Goal: Use online tool/utility: Utilize a website feature to perform a specific function

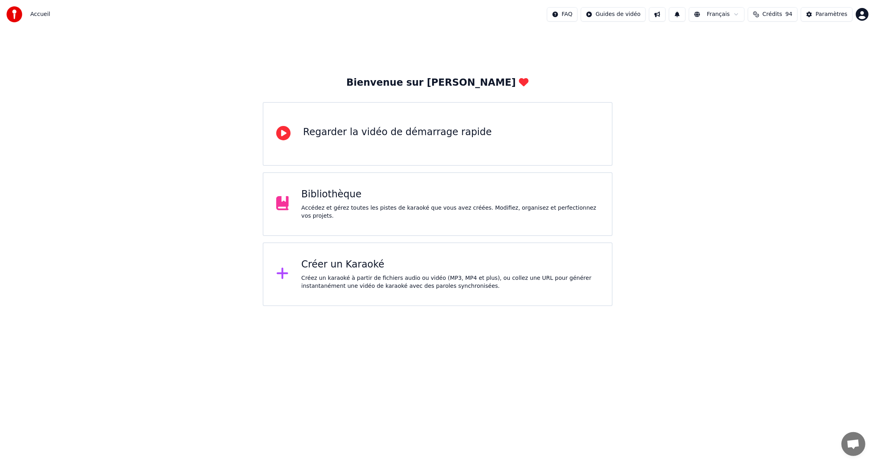
click at [354, 210] on div "Accédez et gérez toutes les pistes de karaoké que vous avez créées. Modifiez, o…" at bounding box center [450, 212] width 298 height 16
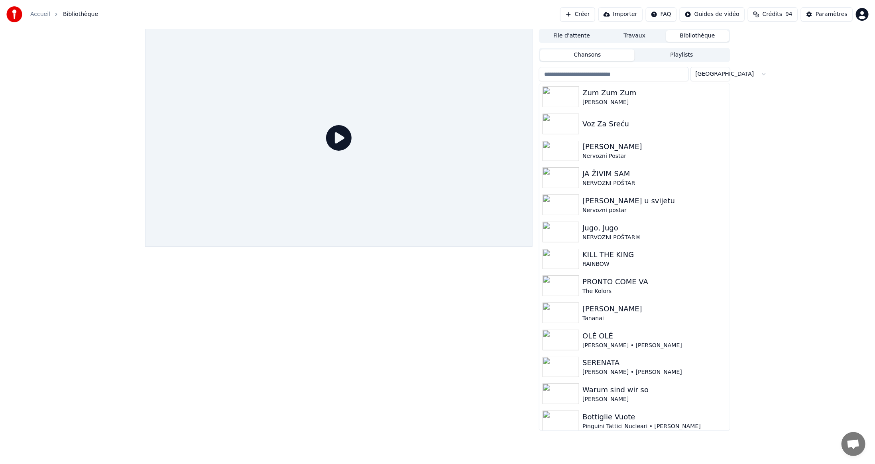
click at [599, 75] on input "search" at bounding box center [614, 74] width 150 height 14
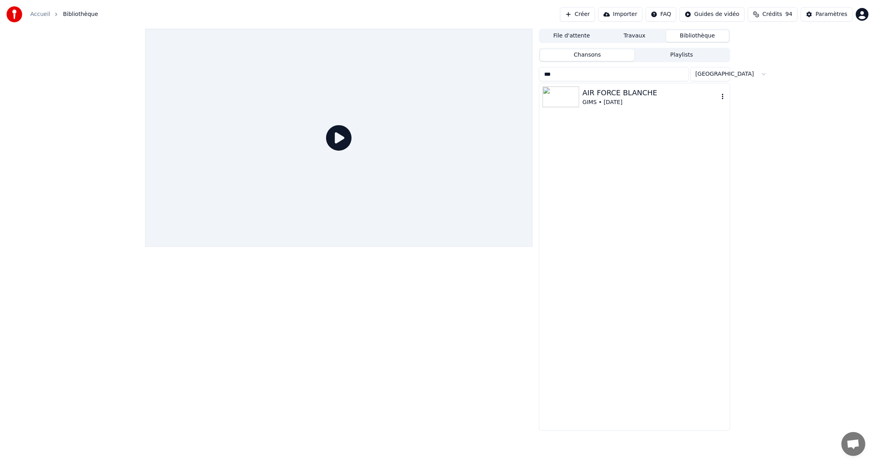
type input "***"
click at [575, 99] on img at bounding box center [561, 97] width 37 height 21
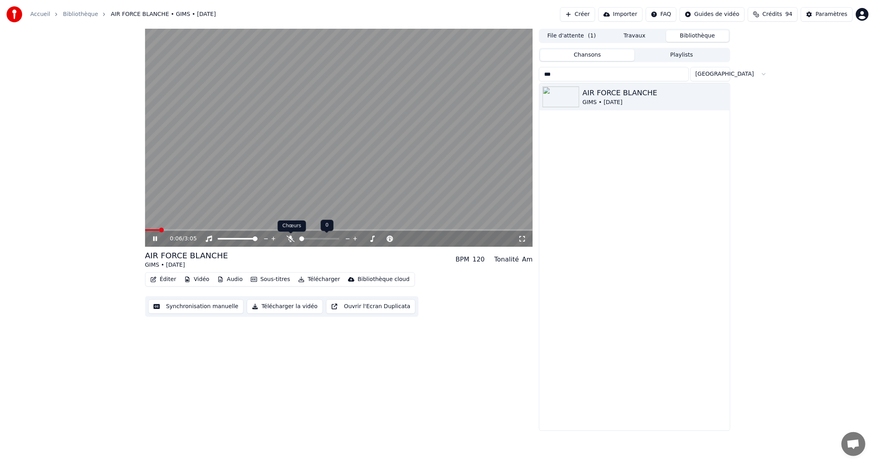
click at [291, 238] on icon at bounding box center [291, 239] width 8 height 6
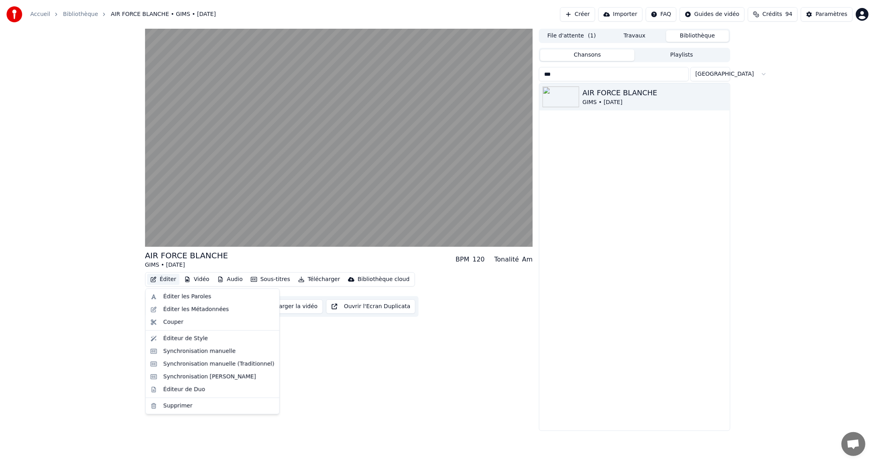
click at [164, 280] on button "Éditer" at bounding box center [163, 279] width 32 height 11
click at [175, 388] on div "Éditeur de Duo" at bounding box center [185, 390] width 42 height 8
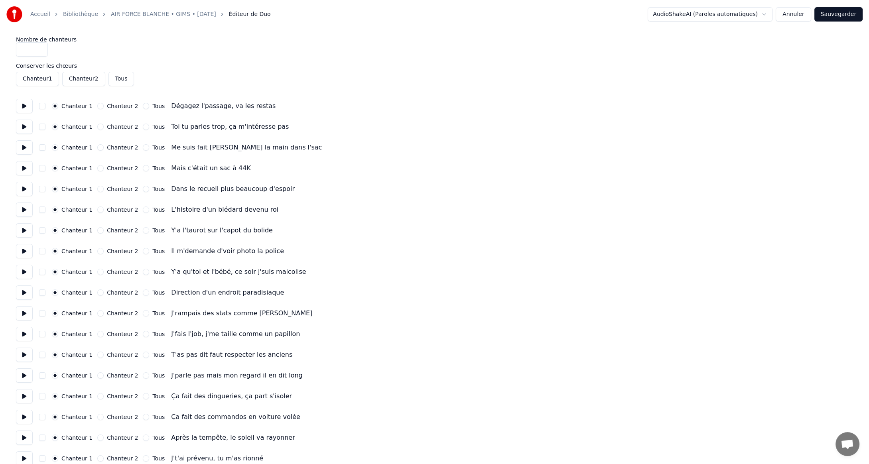
click at [24, 103] on button at bounding box center [24, 106] width 17 height 14
click at [23, 126] on button at bounding box center [24, 127] width 17 height 14
click at [23, 147] on button at bounding box center [24, 147] width 17 height 14
click at [23, 167] on button at bounding box center [24, 168] width 17 height 14
click at [23, 187] on button at bounding box center [24, 189] width 17 height 14
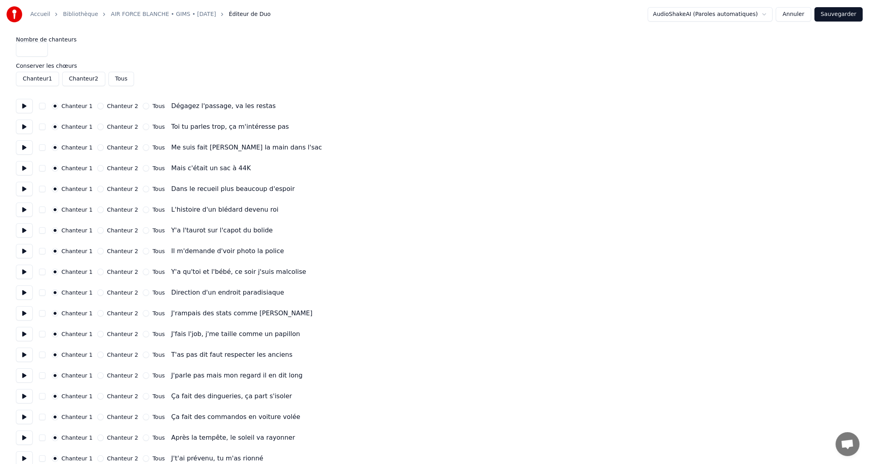
click at [23, 209] on button at bounding box center [24, 210] width 17 height 14
click at [23, 230] on button at bounding box center [24, 230] width 17 height 14
click at [97, 231] on button "Chanteur 2" at bounding box center [100, 230] width 6 height 6
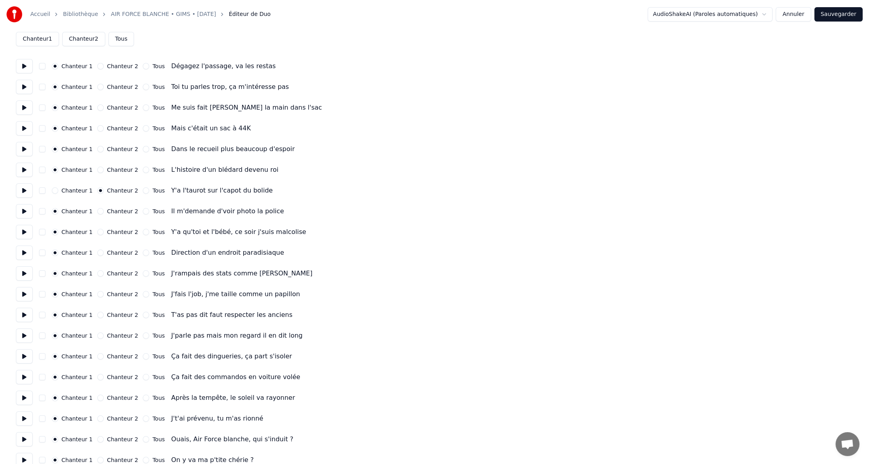
scroll to position [80, 0]
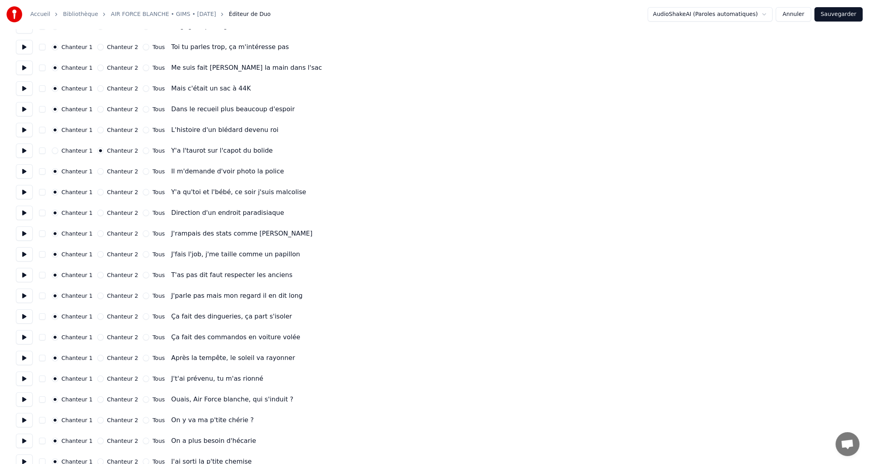
click at [22, 171] on button at bounding box center [24, 171] width 17 height 14
click at [97, 172] on button "Chanteur 2" at bounding box center [100, 171] width 6 height 6
click at [23, 192] on button at bounding box center [24, 192] width 17 height 14
click at [97, 193] on button "Chanteur 2" at bounding box center [100, 192] width 6 height 6
click at [24, 213] on button at bounding box center [24, 213] width 17 height 14
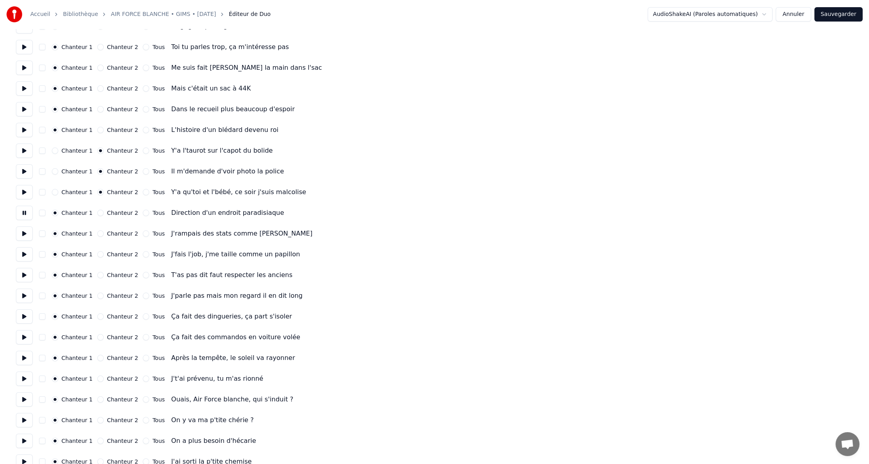
click at [97, 212] on button "Chanteur 2" at bounding box center [100, 213] width 6 height 6
click at [23, 232] on button at bounding box center [24, 234] width 17 height 14
click at [97, 233] on button "Chanteur 2" at bounding box center [100, 234] width 6 height 6
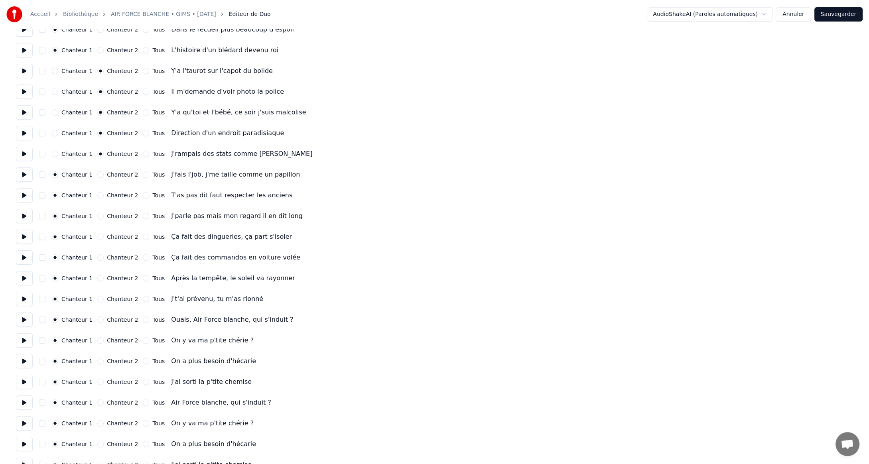
click at [23, 174] on button at bounding box center [24, 174] width 17 height 14
click at [97, 173] on button "Chanteur 2" at bounding box center [100, 174] width 6 height 6
click at [24, 195] on button at bounding box center [24, 195] width 17 height 14
click at [97, 196] on button "Chanteur 2" at bounding box center [100, 195] width 6 height 6
click at [24, 217] on button at bounding box center [24, 216] width 17 height 14
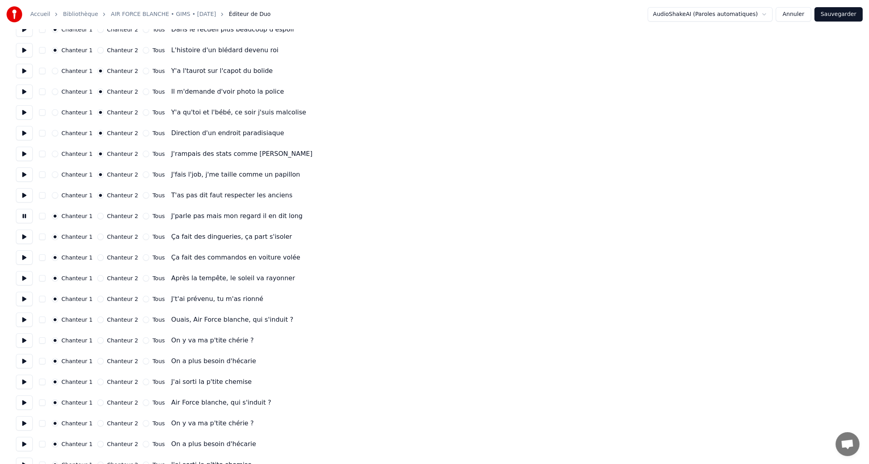
click at [97, 214] on button "Chanteur 2" at bounding box center [100, 216] width 6 height 6
click at [23, 237] on button at bounding box center [24, 237] width 17 height 14
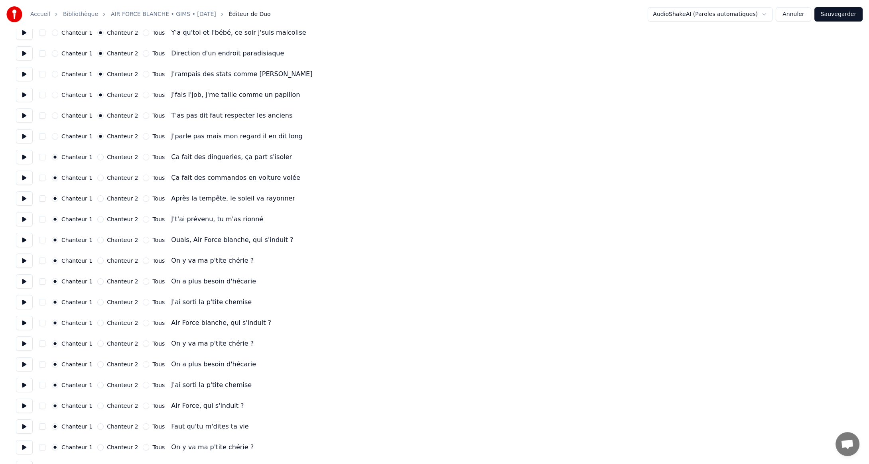
scroll to position [279, 0]
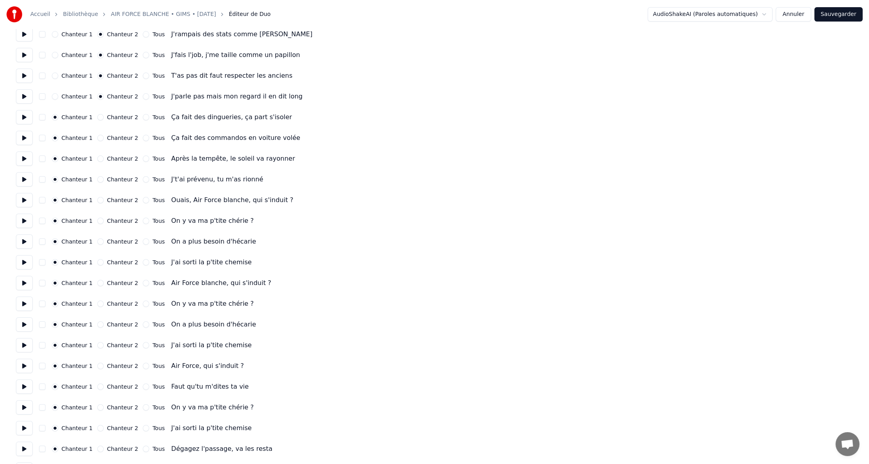
click at [23, 138] on button at bounding box center [24, 138] width 17 height 14
click at [24, 160] on button at bounding box center [24, 159] width 17 height 14
click at [24, 179] on button at bounding box center [24, 179] width 17 height 14
click at [23, 200] on button at bounding box center [24, 200] width 17 height 14
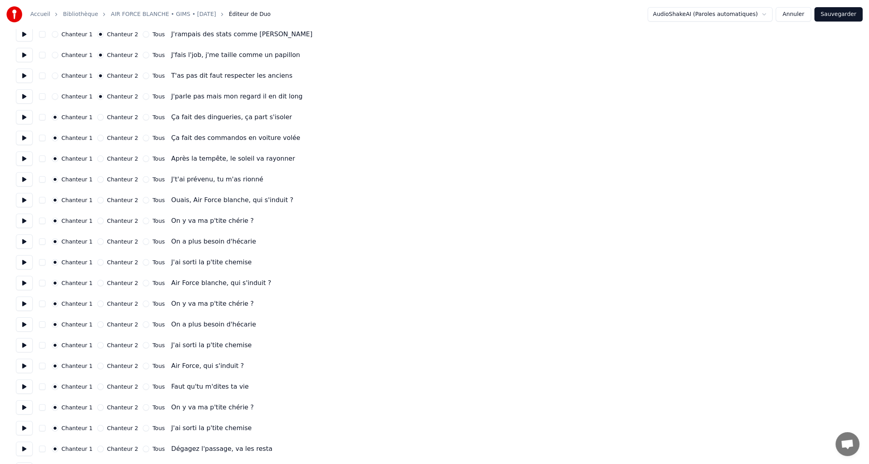
click at [24, 179] on button at bounding box center [24, 179] width 17 height 14
click at [25, 200] on button at bounding box center [24, 200] width 17 height 14
click at [23, 221] on button at bounding box center [24, 221] width 17 height 14
click at [24, 242] on button at bounding box center [24, 241] width 17 height 14
click at [24, 262] on button at bounding box center [24, 262] width 17 height 14
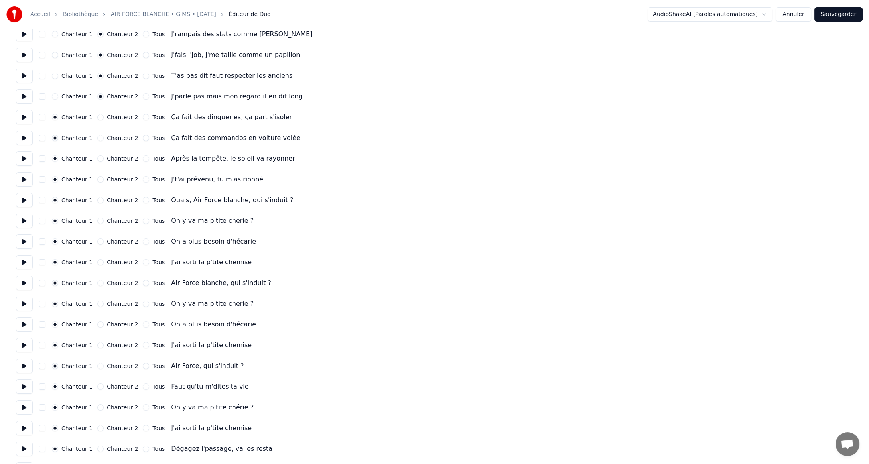
click at [22, 282] on button at bounding box center [24, 283] width 17 height 14
